Goal: Transaction & Acquisition: Purchase product/service

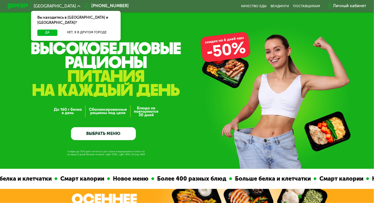
click at [107, 138] on link "ВЫБРАТЬ МЕНЮ" at bounding box center [103, 133] width 65 height 13
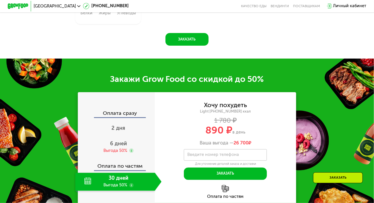
scroll to position [563, 0]
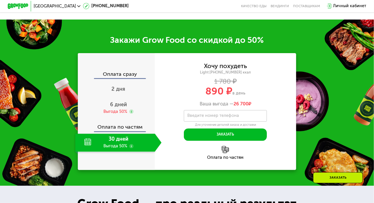
click at [187, 6] on button "Заказать" at bounding box center [186, 0] width 43 height 12
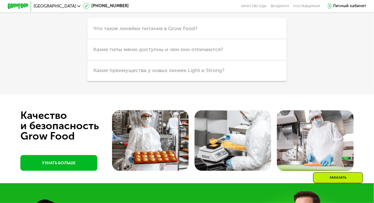
scroll to position [1264, 0]
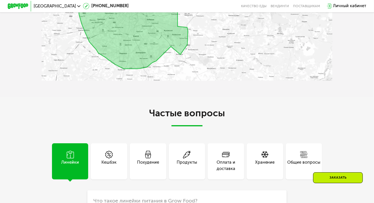
click at [184, 169] on div "Продукты" at bounding box center [187, 165] width 20 height 12
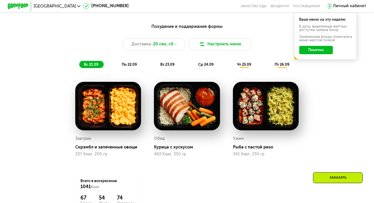
scroll to position [374, 0]
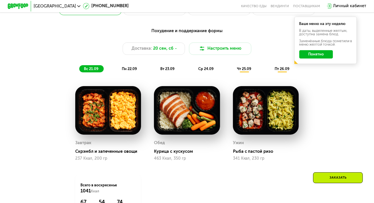
click at [316, 57] on button "Понятно" at bounding box center [316, 54] width 34 height 8
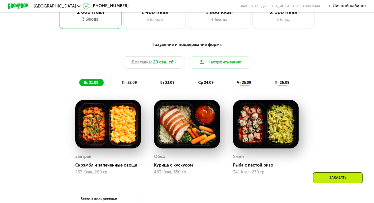
scroll to position [345, 0]
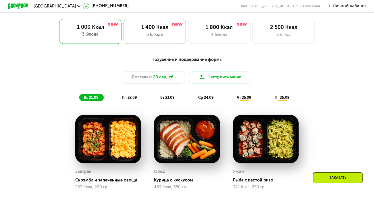
click at [150, 31] on div "1 400 Ккал" at bounding box center [154, 27] width 51 height 6
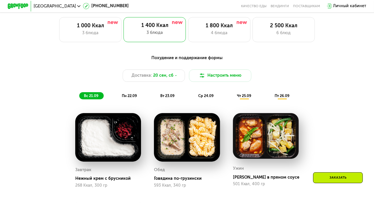
scroll to position [317, 0]
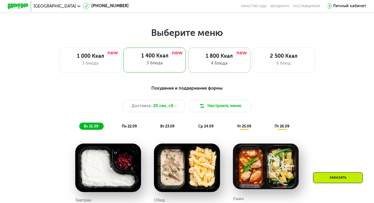
click at [217, 66] on div "4 блюда" at bounding box center [219, 63] width 51 height 6
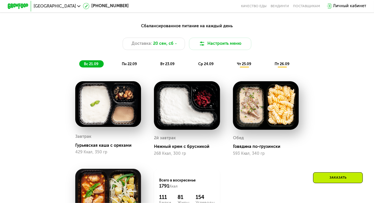
scroll to position [345, 0]
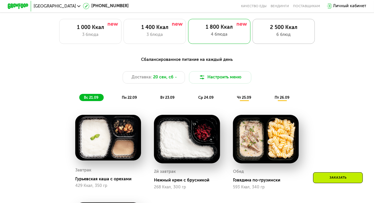
click at [276, 31] on div "2 500 Ккал" at bounding box center [283, 27] width 51 height 6
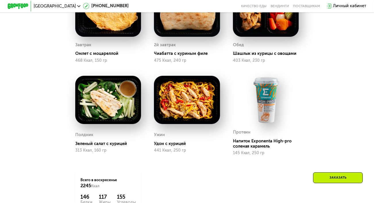
scroll to position [432, 0]
